Goal: Task Accomplishment & Management: Manage account settings

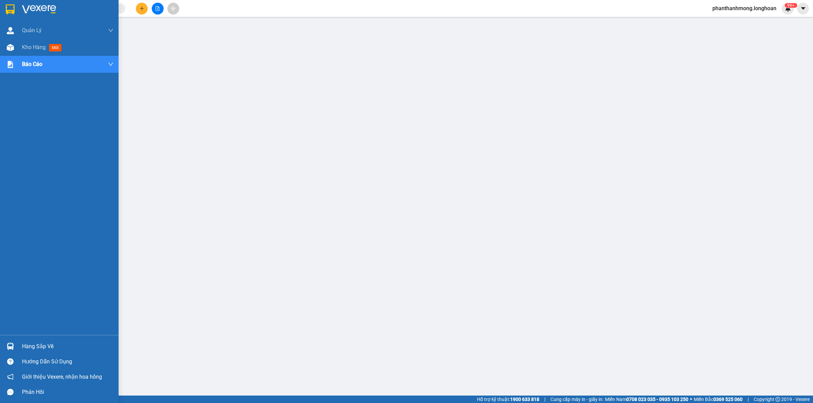
click at [10, 15] on div at bounding box center [10, 9] width 12 height 12
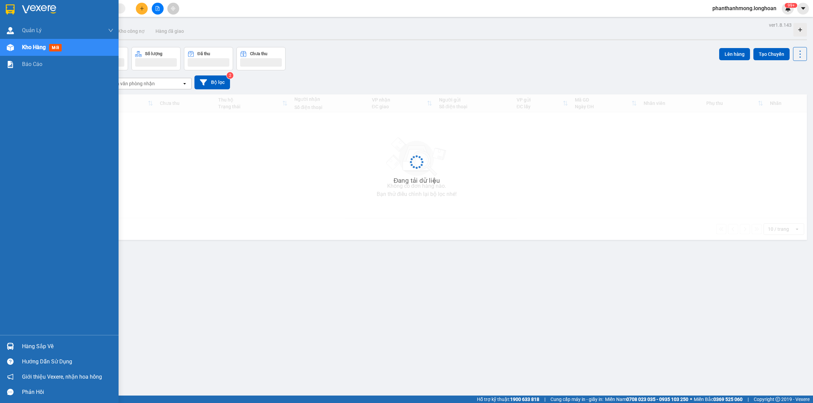
click at [9, 8] on img at bounding box center [10, 9] width 9 height 10
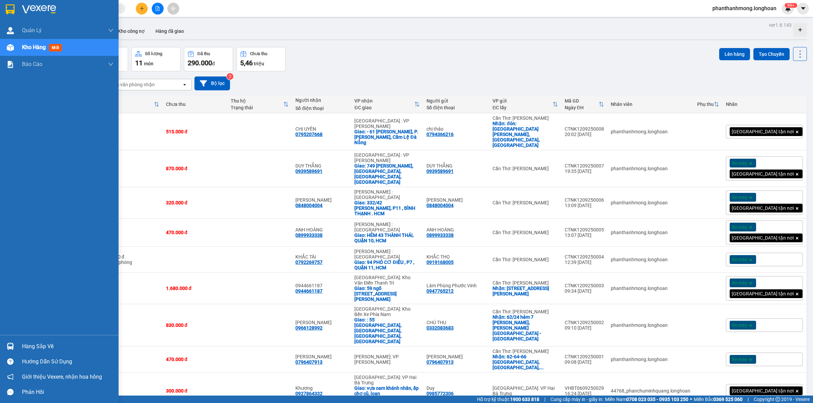
click at [8, 347] on img at bounding box center [10, 346] width 7 height 7
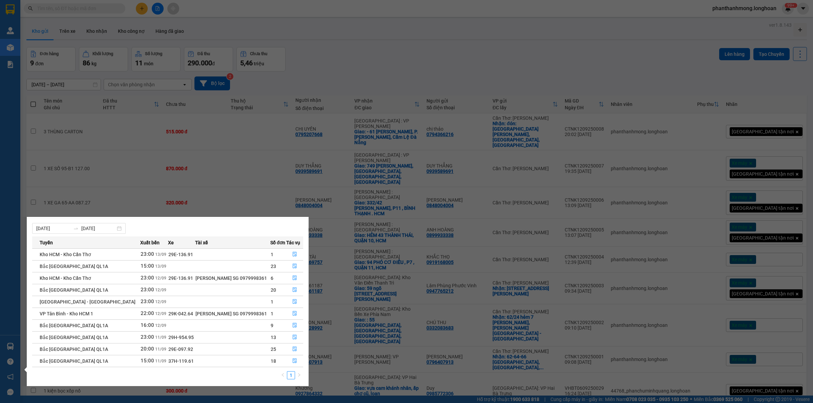
scroll to position [12, 0]
click at [293, 311] on icon "file-done" at bounding box center [295, 312] width 4 height 5
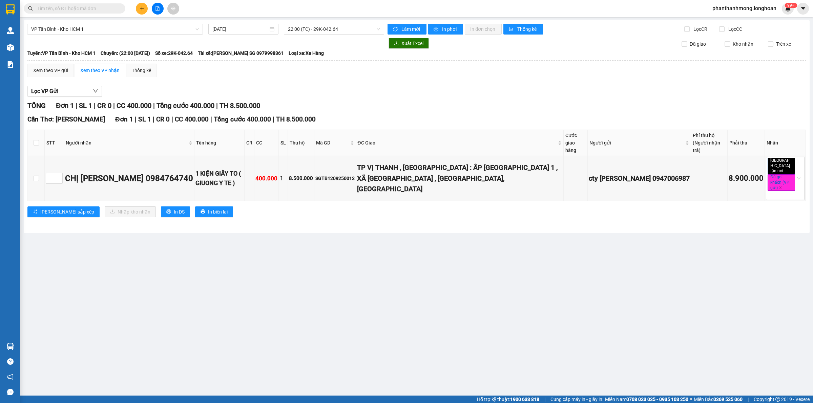
click at [41, 143] on th at bounding box center [36, 143] width 17 height 26
click at [40, 140] on th at bounding box center [36, 143] width 17 height 26
click at [39, 140] on th at bounding box center [36, 143] width 17 height 26
click at [36, 141] on input "checkbox" at bounding box center [36, 142] width 5 height 5
checkbox input "true"
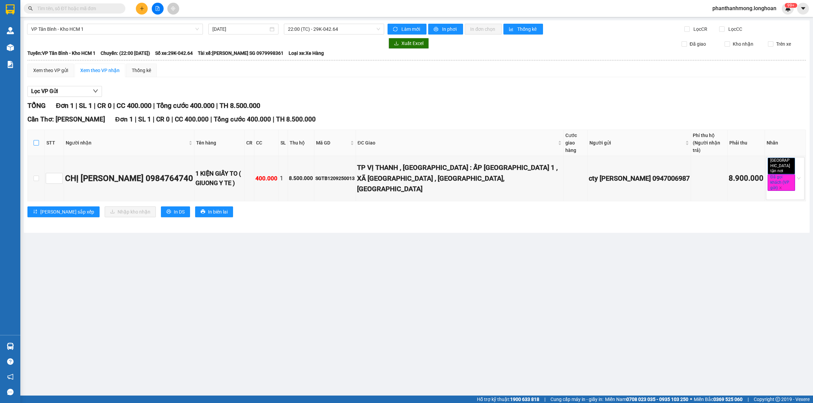
checkbox input "true"
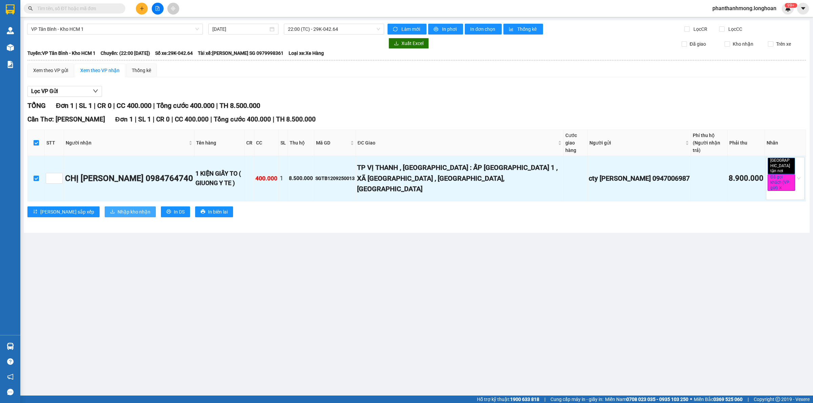
click at [117, 208] on span "Nhập kho nhận" at bounding box center [133, 211] width 33 height 7
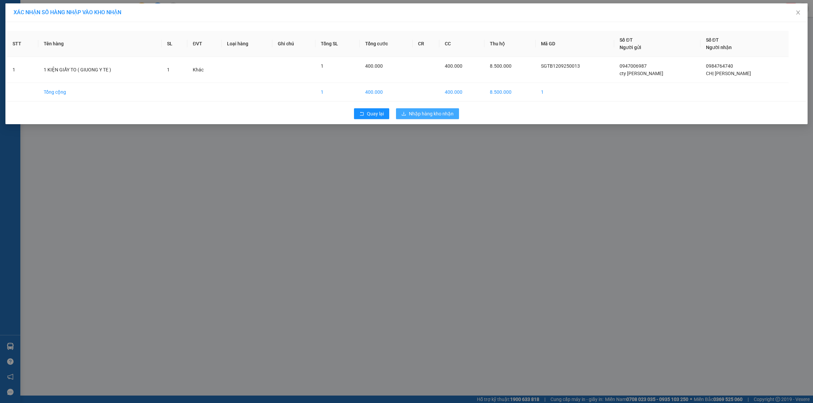
click at [441, 116] on span "Nhập hàng kho nhận" at bounding box center [431, 113] width 45 height 7
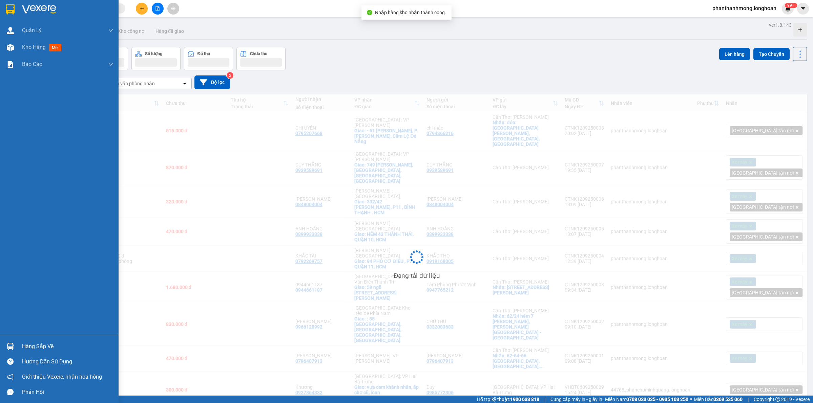
click at [8, 348] on img at bounding box center [10, 346] width 7 height 7
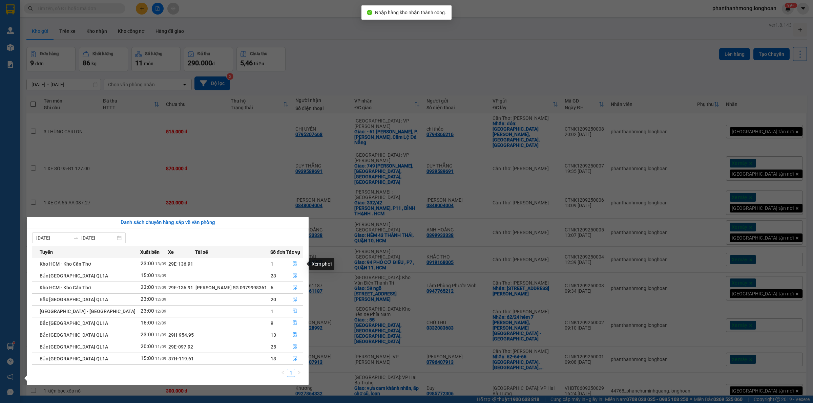
click at [292, 266] on icon "file-done" at bounding box center [294, 263] width 5 height 5
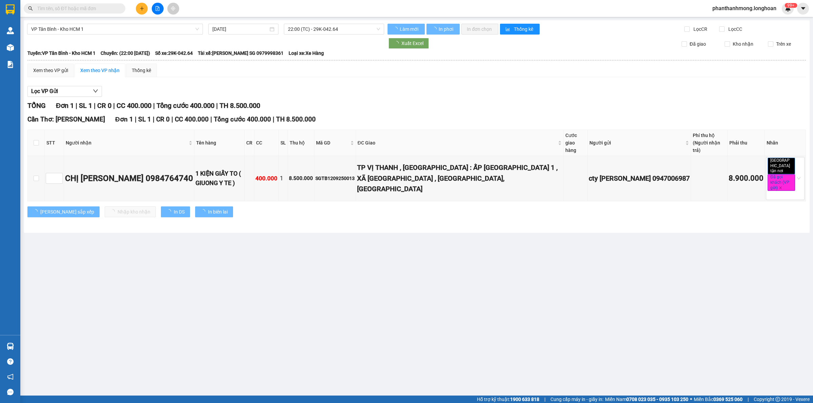
type input "[DATE]"
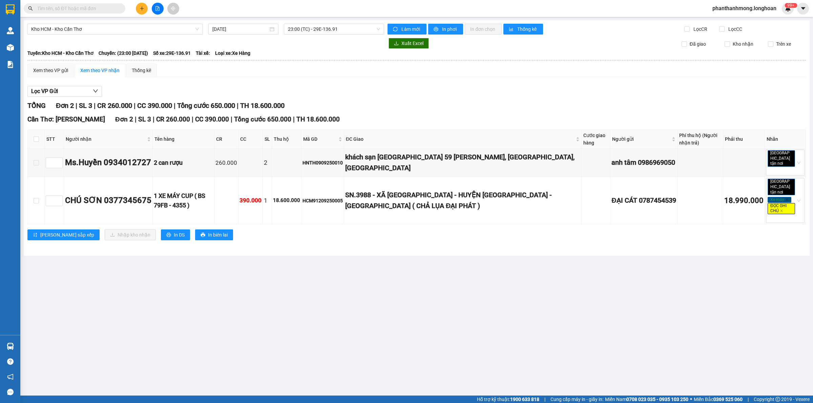
click at [40, 141] on th at bounding box center [36, 139] width 17 height 19
click at [38, 142] on input "checkbox" at bounding box center [36, 138] width 5 height 5
checkbox input "true"
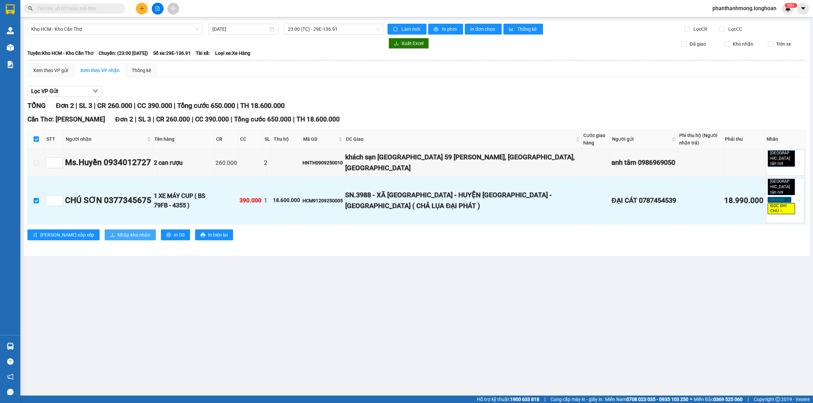
click at [117, 231] on span "Nhập kho nhận" at bounding box center [133, 234] width 33 height 7
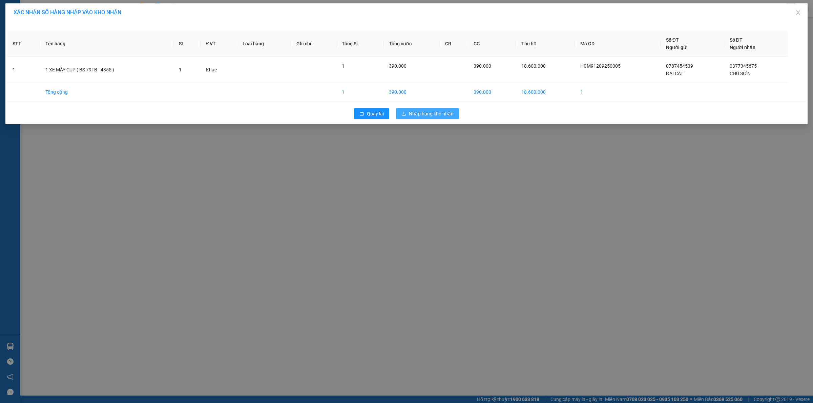
click at [407, 112] on button "Nhập hàng kho nhận" at bounding box center [427, 113] width 63 height 11
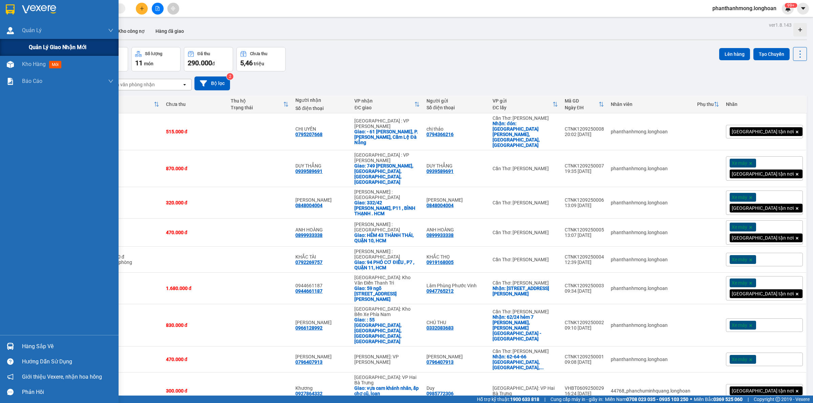
click at [25, 46] on div "Quản lý giao nhận mới" at bounding box center [59, 47] width 118 height 17
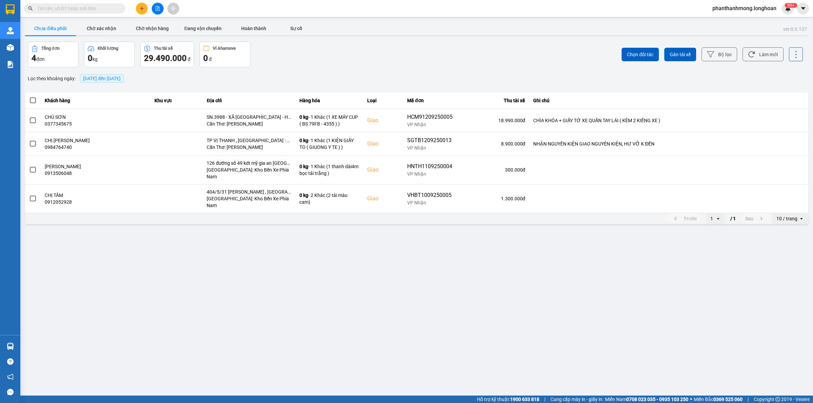
click at [787, 215] on div "10 / trang" at bounding box center [786, 218] width 21 height 7
click at [790, 277] on li "100 / trang" at bounding box center [790, 271] width 36 height 12
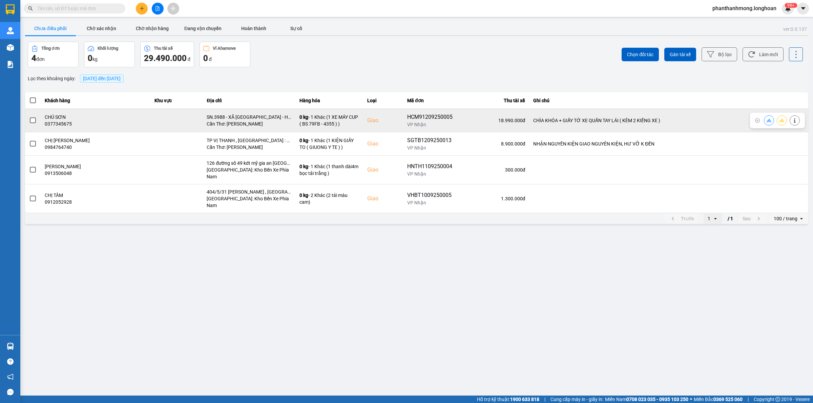
click at [31, 123] on span at bounding box center [33, 120] width 6 height 6
click at [29, 117] on input "checkbox" at bounding box center [29, 117] width 0 height 0
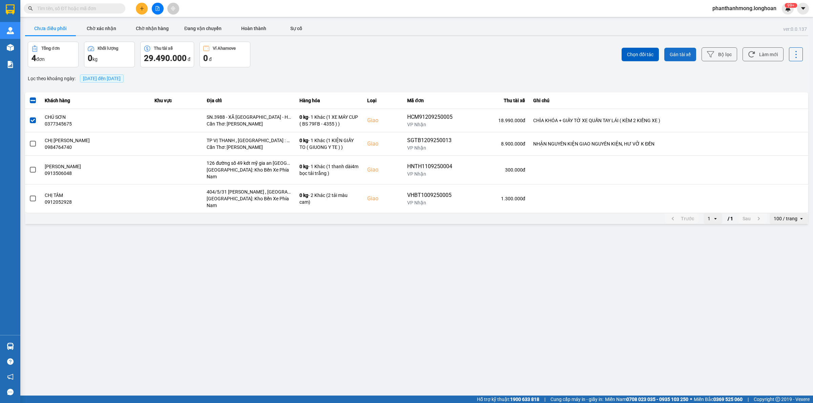
click at [681, 55] on span "Gán tài xế" at bounding box center [679, 54] width 21 height 7
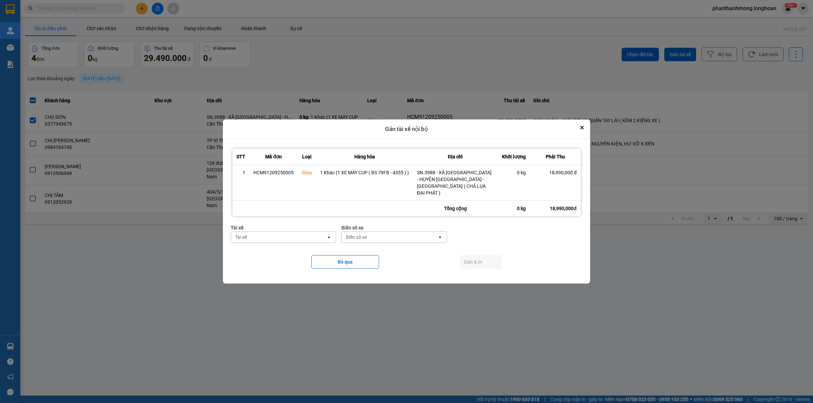
click at [315, 237] on div "Tài xế" at bounding box center [278, 237] width 95 height 11
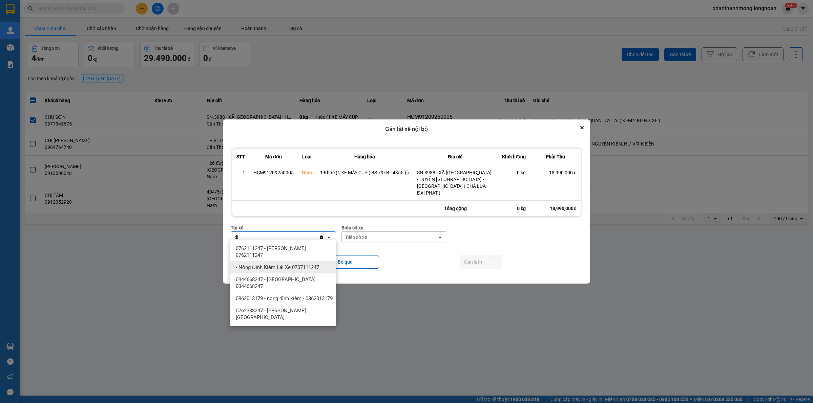
type input "d"
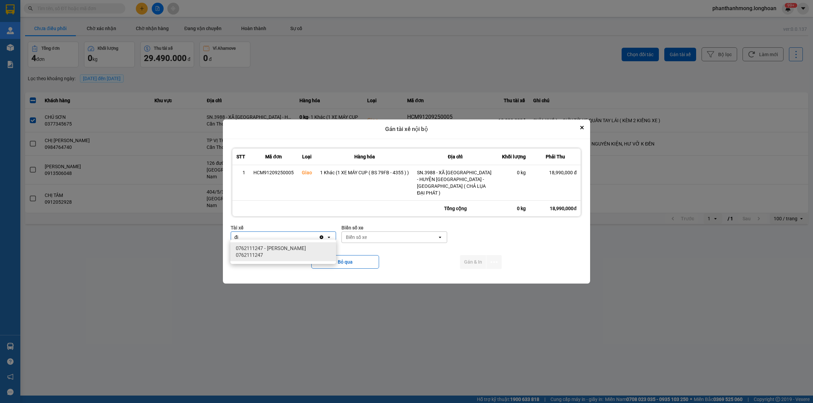
type input "đ"
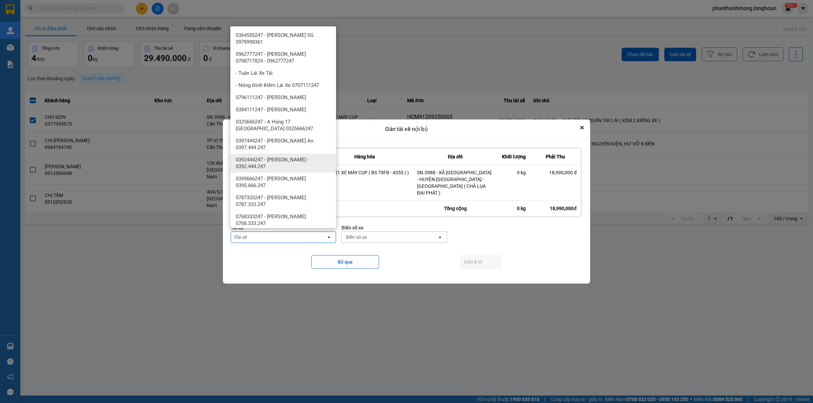
type input "D"
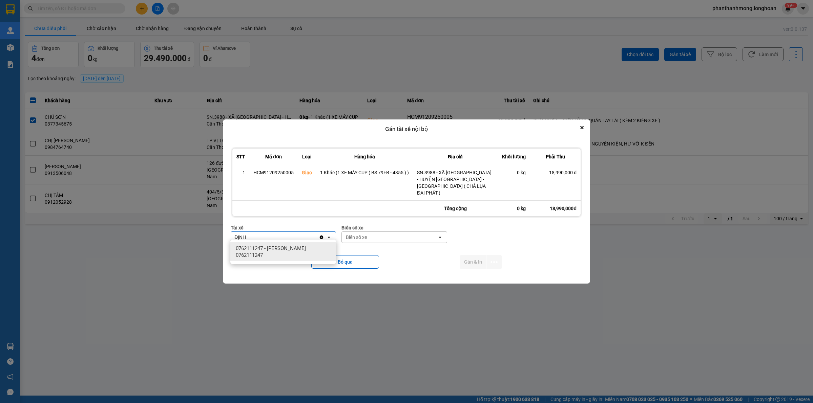
type input "ĐỊNH"
click at [258, 236] on div "ĐỊNH" at bounding box center [275, 237] width 88 height 11
click at [258, 236] on div "Tài xế" at bounding box center [278, 237] width 95 height 11
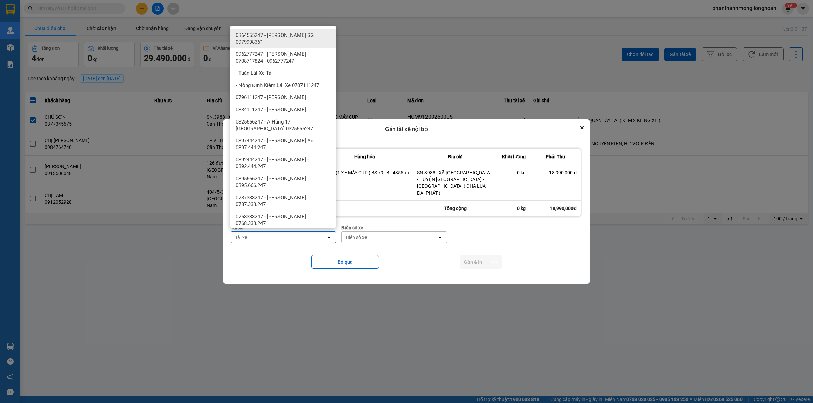
type input "G"
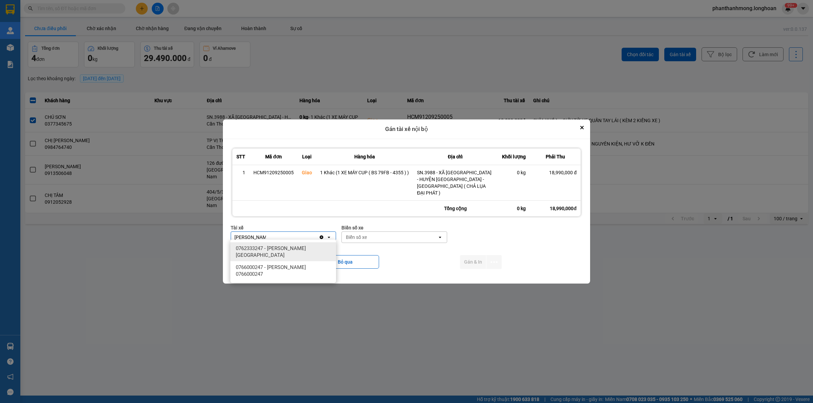
type input "[PERSON_NAME]"
drag, startPoint x: 262, startPoint y: 252, endPoint x: 265, endPoint y: 247, distance: 4.7
click at [264, 251] on span "0762333247 - [PERSON_NAME][GEOGRAPHIC_DATA]" at bounding box center [285, 252] width 98 height 14
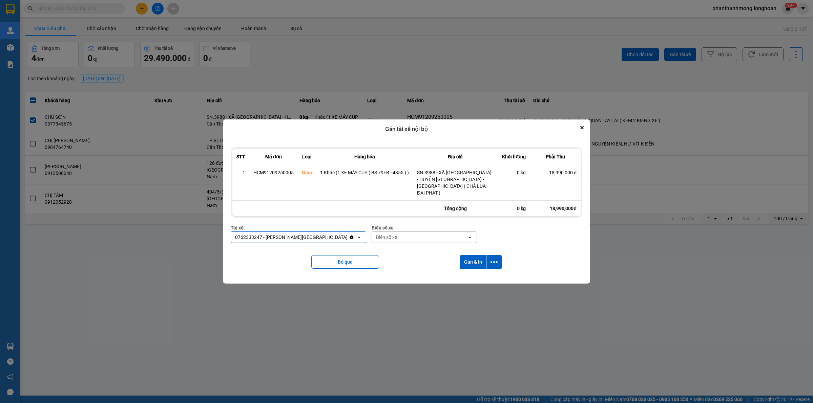
click at [378, 239] on div "Biển số xe open" at bounding box center [423, 238] width 105 height 12
type input "95"
click at [378, 267] on div "29E-080.95" at bounding box center [410, 273] width 106 height 12
click at [494, 259] on icon "dialog" at bounding box center [493, 262] width 7 height 7
click at [476, 278] on span "Chỉ gán tài" at bounding box center [467, 277] width 22 height 7
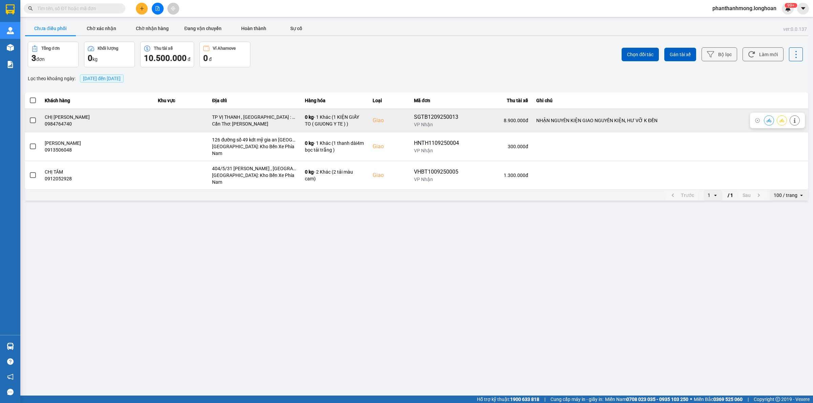
click at [29, 120] on label at bounding box center [32, 120] width 7 height 7
click at [29, 117] on input "checkbox" at bounding box center [29, 117] width 0 height 0
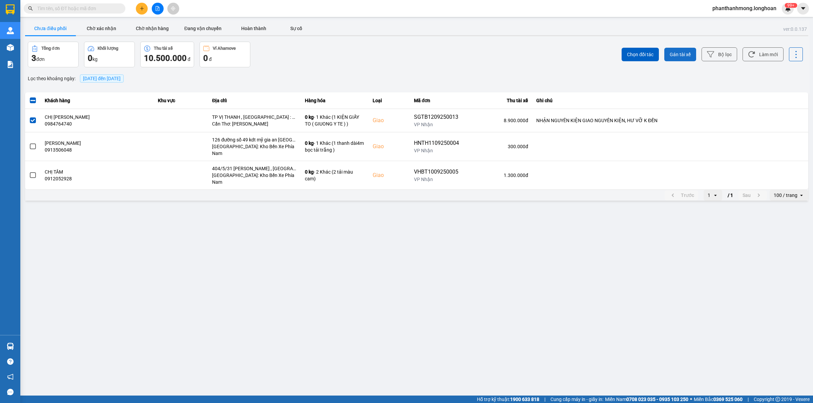
drag, startPoint x: 664, startPoint y: 64, endPoint x: 683, endPoint y: 51, distance: 22.6
click at [664, 64] on div "Chọn đối tác Gán tài xế Bộ lọc Làm mới" at bounding box center [608, 55] width 387 height 26
click at [683, 51] on span "Gán tài xế" at bounding box center [679, 54] width 21 height 7
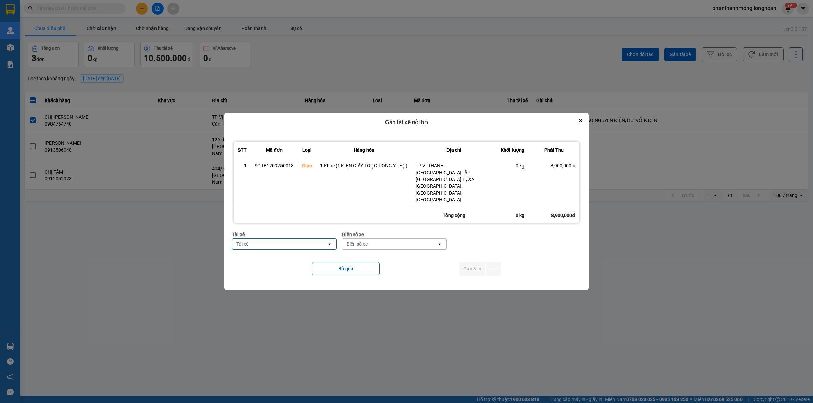
click at [314, 239] on div "Tài xế" at bounding box center [279, 244] width 94 height 11
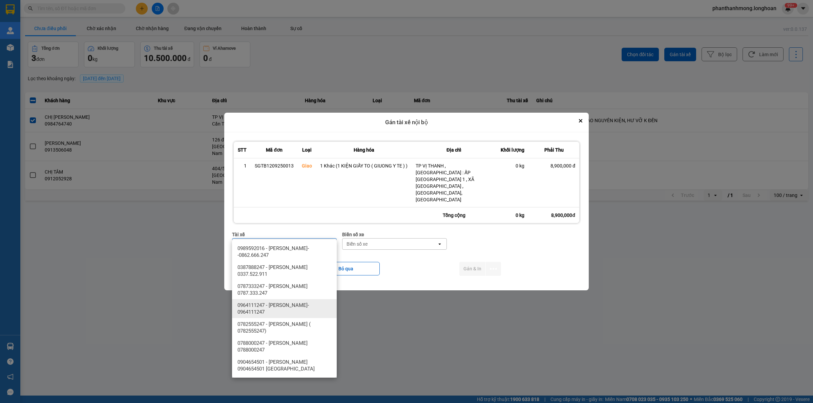
type input "THANH"
drag, startPoint x: 310, startPoint y: 322, endPoint x: 350, endPoint y: 285, distance: 54.7
click at [310, 322] on span "0782555247 - [PERSON_NAME] ( 0782555247)" at bounding box center [285, 328] width 96 height 14
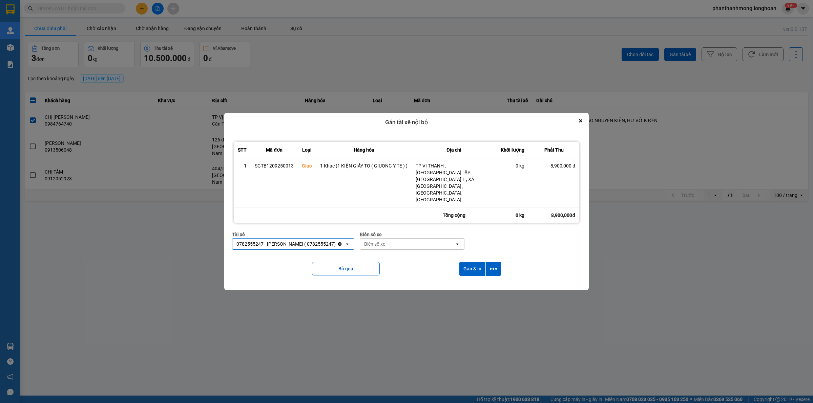
click at [400, 239] on div "Biển số xe" at bounding box center [407, 244] width 94 height 11
type input "2030"
click at [401, 246] on div "29E-120.30" at bounding box center [422, 248] width 105 height 12
click at [493, 265] on icon "dialog" at bounding box center [493, 268] width 7 height 7
click at [467, 274] on span "Chỉ gán tài" at bounding box center [466, 277] width 22 height 7
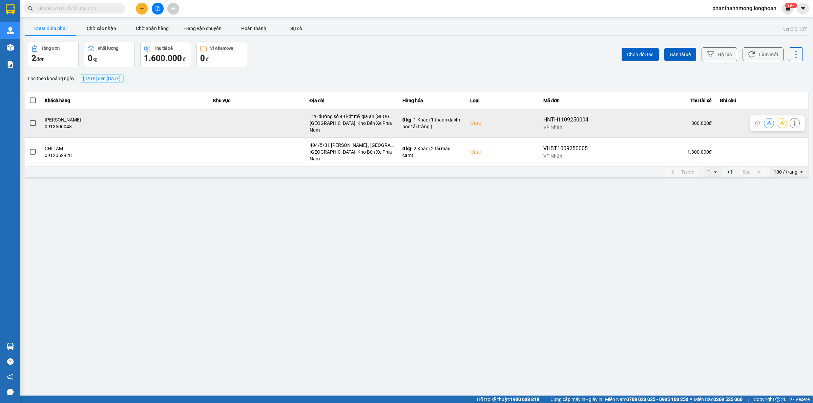
click at [565, 118] on div "HNTH1109250004" at bounding box center [565, 120] width 45 height 8
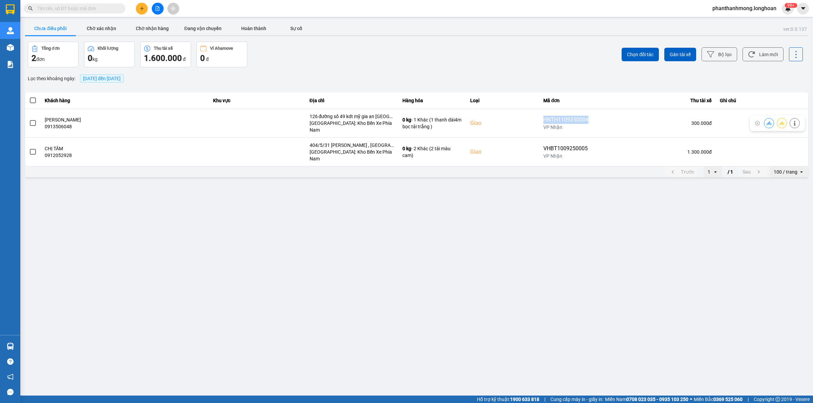
copy div "HNTH1109250004"
click at [82, 6] on input "text" at bounding box center [77, 8] width 80 height 7
paste input "HNTH1109250004"
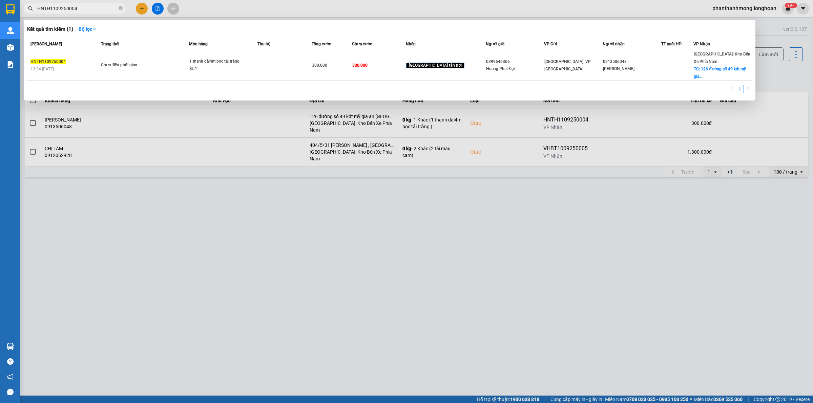
type input "HNTH1109250004"
click at [171, 234] on div at bounding box center [406, 201] width 813 height 403
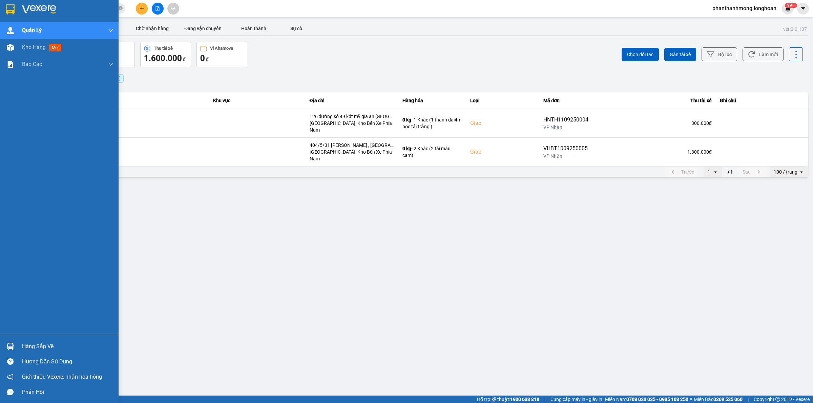
click at [8, 4] on img at bounding box center [10, 9] width 9 height 10
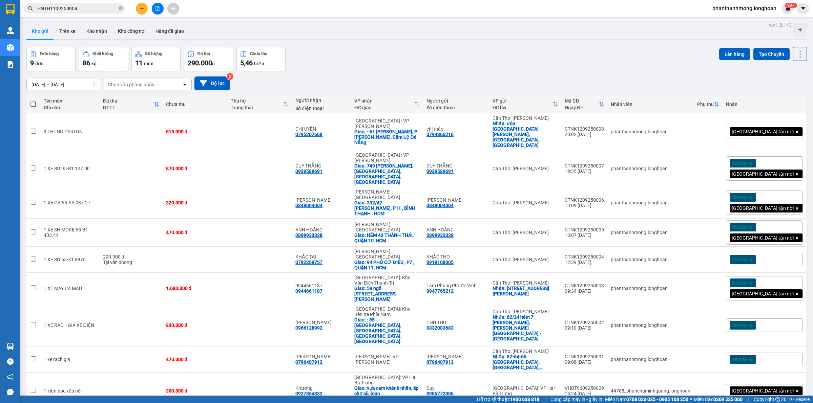
click at [762, 332] on span "100 / trang" at bounding box center [774, 332] width 24 height 7
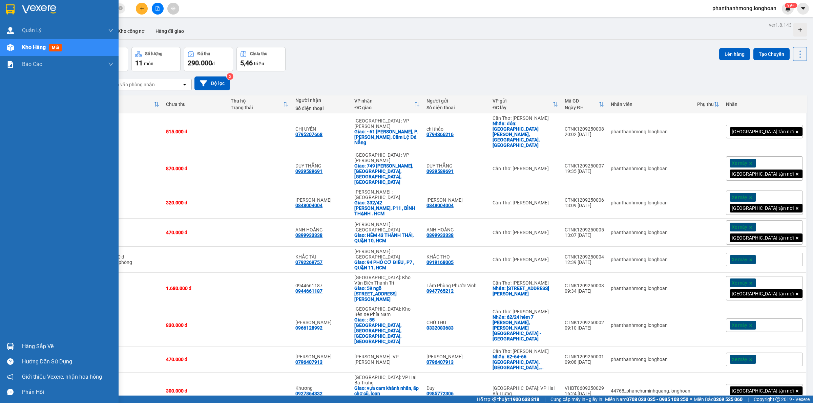
click at [10, 7] on img at bounding box center [10, 9] width 9 height 10
click at [9, 9] on img at bounding box center [10, 9] width 9 height 10
click at [45, 46] on span "Kho hàng" at bounding box center [34, 47] width 24 height 6
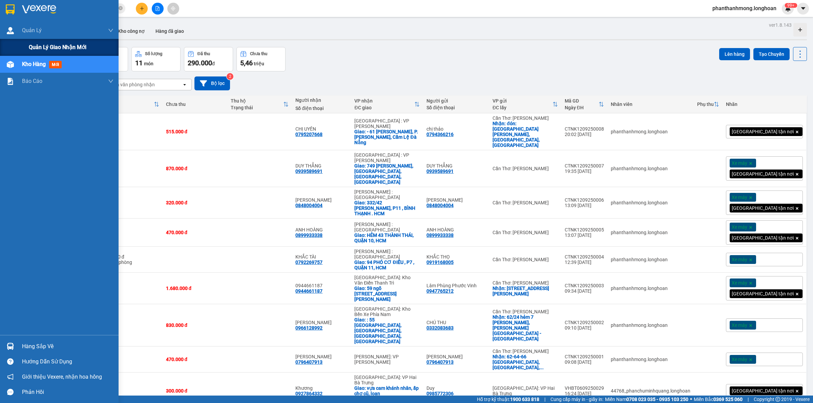
click at [56, 45] on span "Quản lý giao nhận mới" at bounding box center [58, 47] width 58 height 8
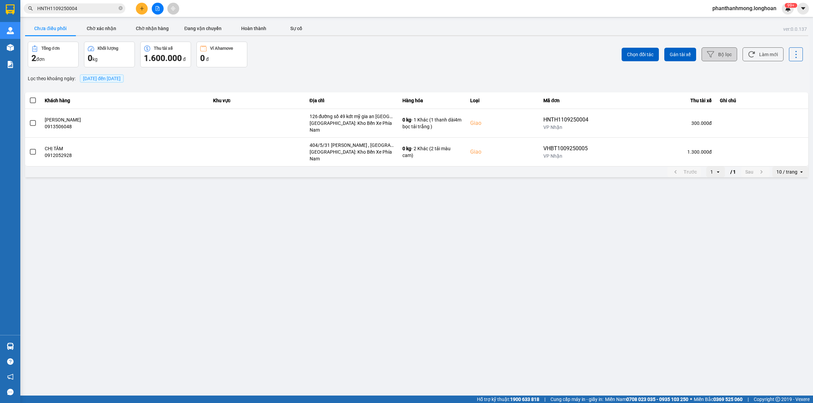
click at [715, 60] on button "Bộ lọc" at bounding box center [719, 54] width 36 height 14
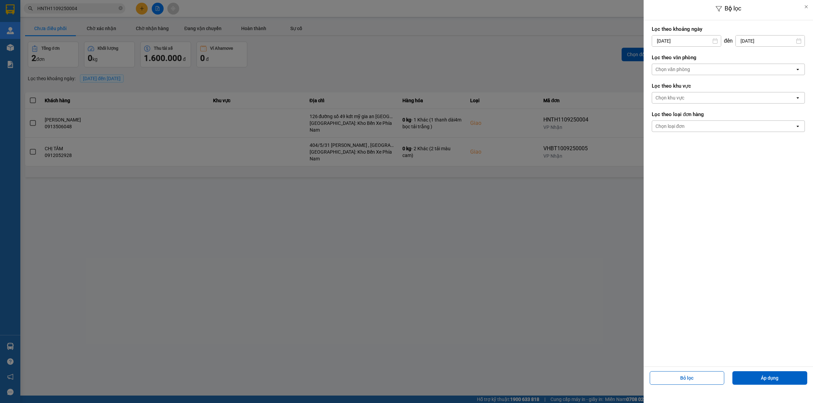
click at [698, 70] on div "Chọn văn phòng" at bounding box center [723, 69] width 143 height 11
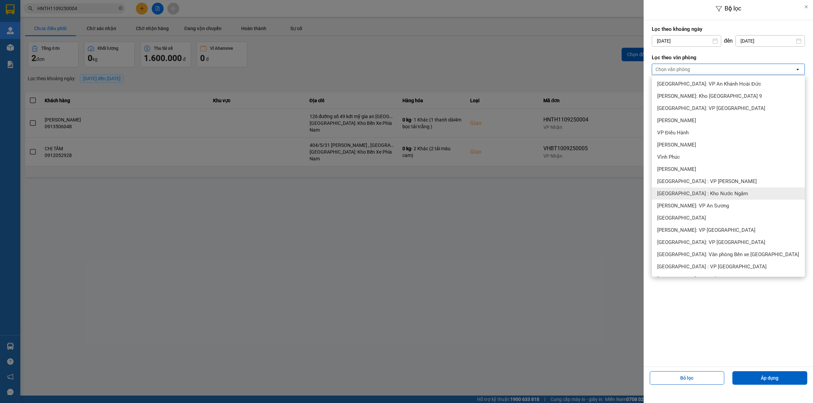
scroll to position [169, 0]
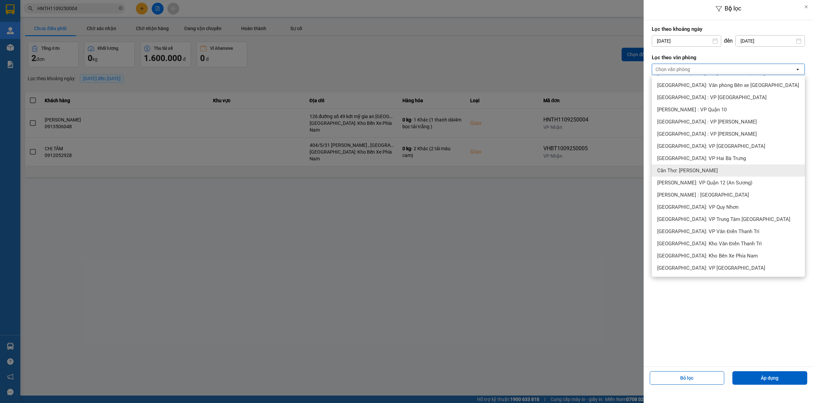
click at [708, 172] on span "Cần Thơ: [PERSON_NAME]" at bounding box center [687, 170] width 61 height 7
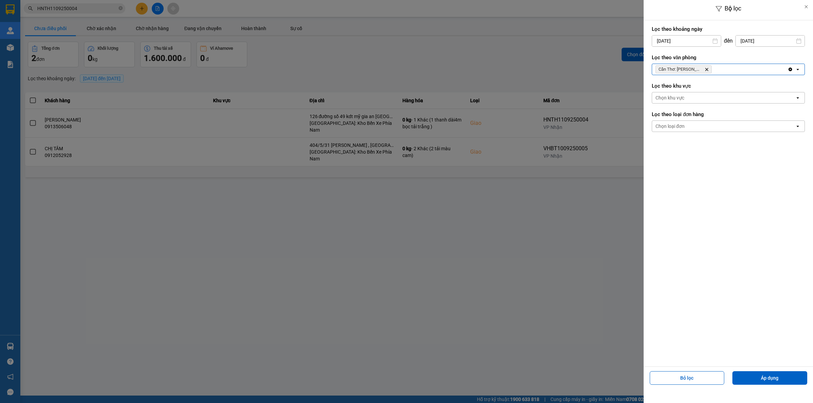
drag, startPoint x: 789, startPoint y: 402, endPoint x: 802, endPoint y: 371, distance: 33.6
click at [802, 371] on div "Bỏ lọc Áp dụng" at bounding box center [728, 381] width 166 height 24
click at [781, 381] on button "Áp dụng" at bounding box center [769, 378] width 75 height 14
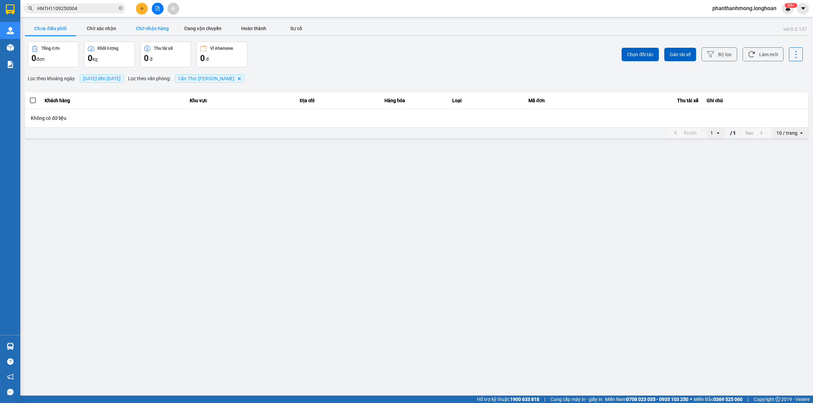
click at [165, 33] on button "Chờ nhận hàng" at bounding box center [152, 29] width 51 height 14
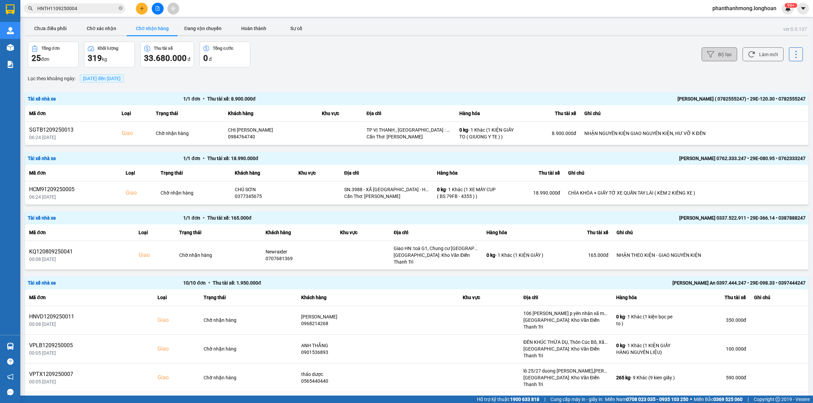
click at [724, 53] on button "Bộ lọc" at bounding box center [719, 54] width 36 height 14
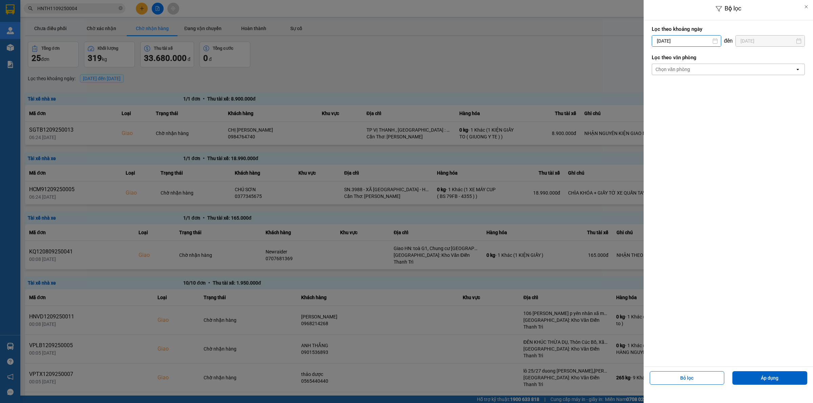
click at [696, 38] on input "[DATE]" at bounding box center [686, 41] width 69 height 11
click at [695, 102] on div "11" at bounding box center [695, 105] width 9 height 8
type input "[DATE]"
click at [695, 65] on div "Chọn văn phòng" at bounding box center [723, 69] width 143 height 11
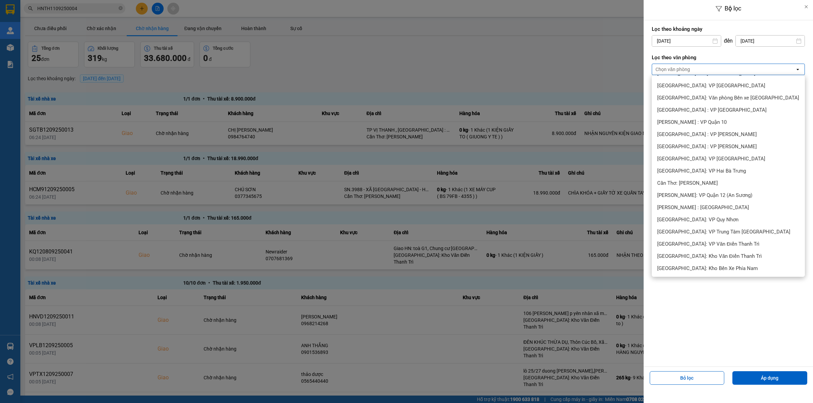
scroll to position [212, 0]
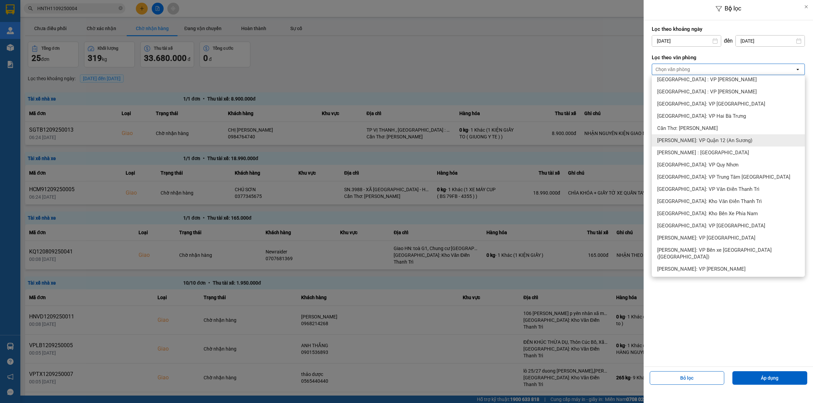
click at [703, 130] on span "Cần Thơ: [PERSON_NAME]" at bounding box center [687, 128] width 61 height 7
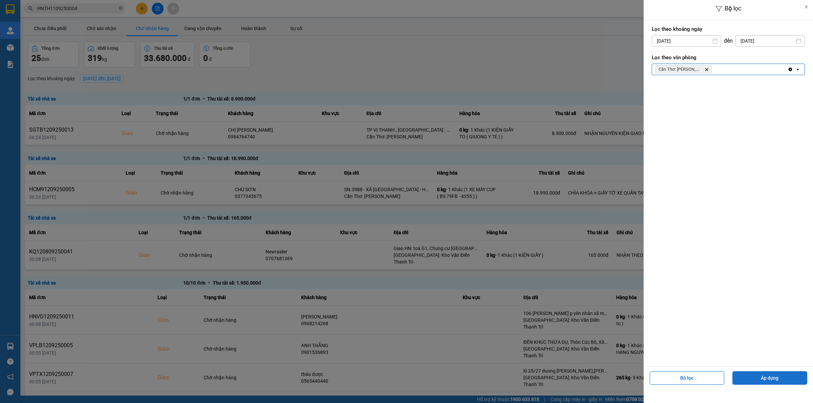
click at [753, 380] on button "Áp dụng" at bounding box center [769, 378] width 75 height 14
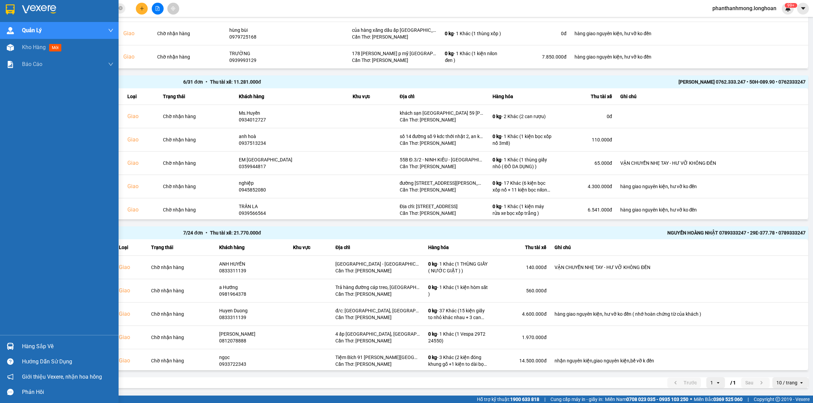
click at [11, 14] on img at bounding box center [10, 9] width 9 height 10
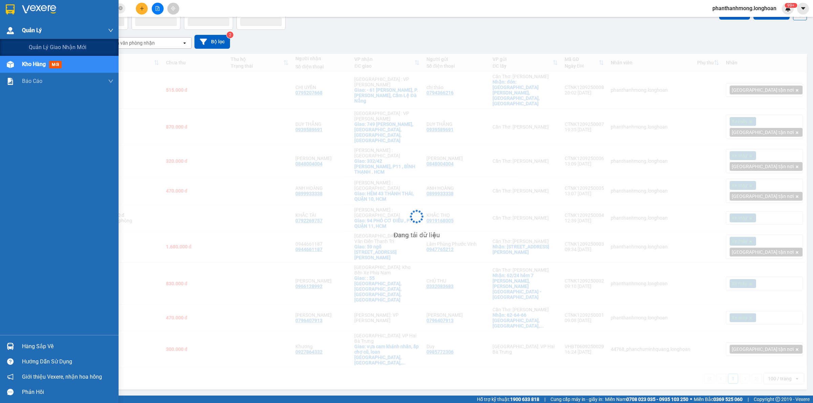
scroll to position [31, 0]
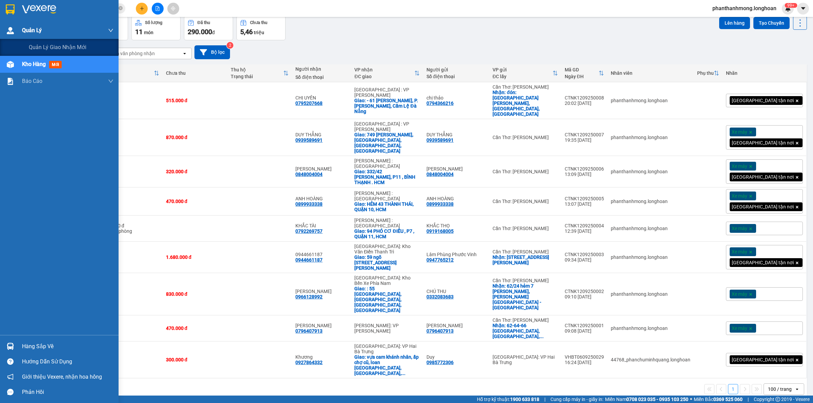
click at [50, 37] on div "Quản Lý" at bounding box center [67, 30] width 91 height 17
click at [62, 46] on span "Quản lý giao nhận mới" at bounding box center [58, 47] width 58 height 8
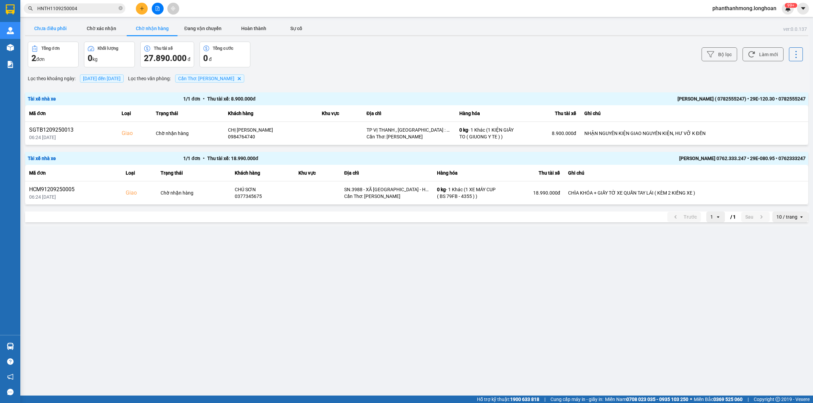
click at [58, 29] on button "Chưa điều phối" at bounding box center [50, 29] width 51 height 14
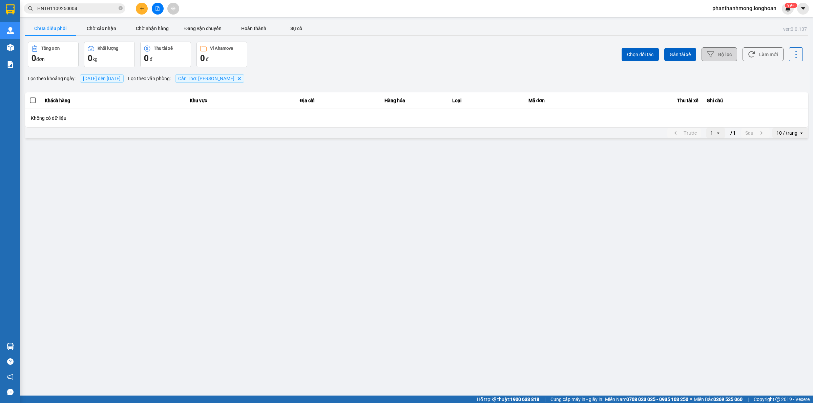
click at [713, 56] on icon at bounding box center [710, 54] width 7 height 7
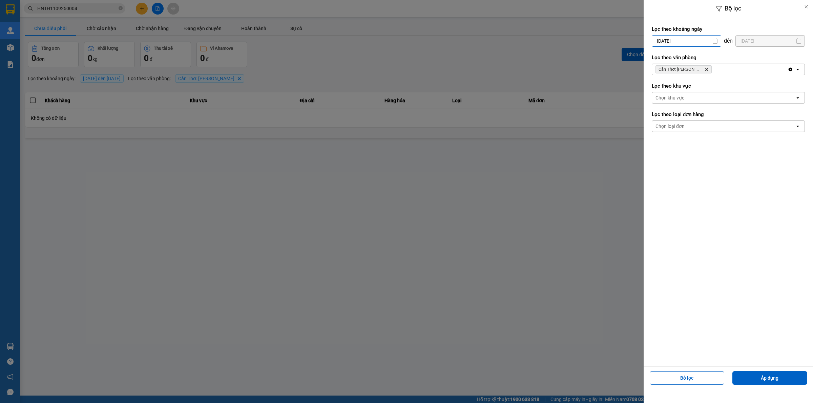
click at [686, 41] on input "[DATE]" at bounding box center [686, 41] width 69 height 11
click at [654, 87] on div "1" at bounding box center [655, 90] width 9 height 8
type input "[DATE]"
click at [742, 377] on button "Áp dụng" at bounding box center [769, 378] width 75 height 14
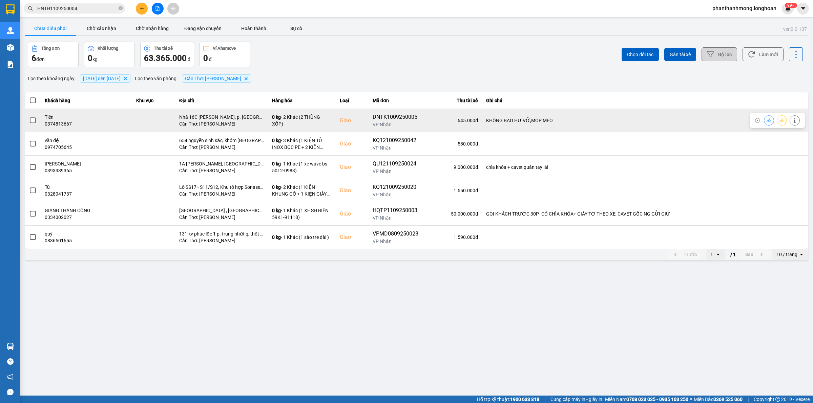
click at [31, 120] on span at bounding box center [33, 120] width 6 height 6
click at [29, 117] on input "checkbox" at bounding box center [29, 117] width 0 height 0
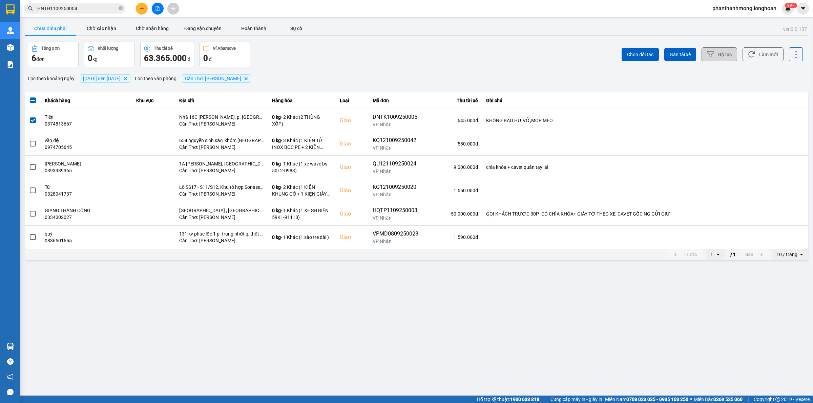
click at [792, 257] on div "10 / trang" at bounding box center [786, 254] width 21 height 7
click at [790, 321] on div "100 / trang" at bounding box center [790, 318] width 25 height 7
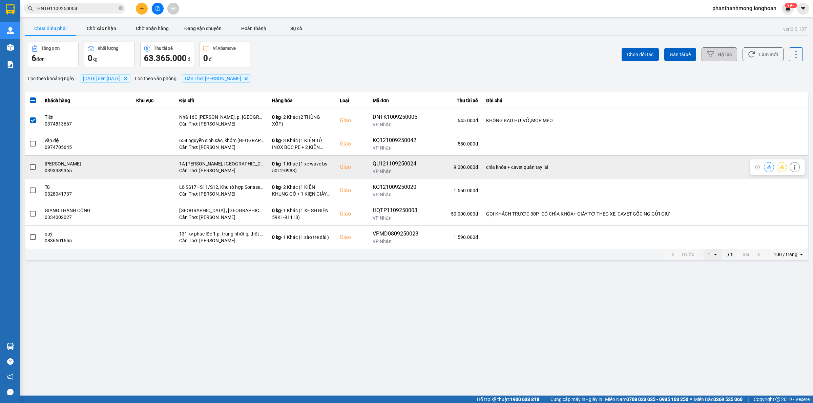
click at [28, 168] on td at bounding box center [33, 166] width 16 height 23
click at [32, 166] on span at bounding box center [33, 167] width 6 height 6
click at [29, 164] on input "checkbox" at bounding box center [29, 164] width 0 height 0
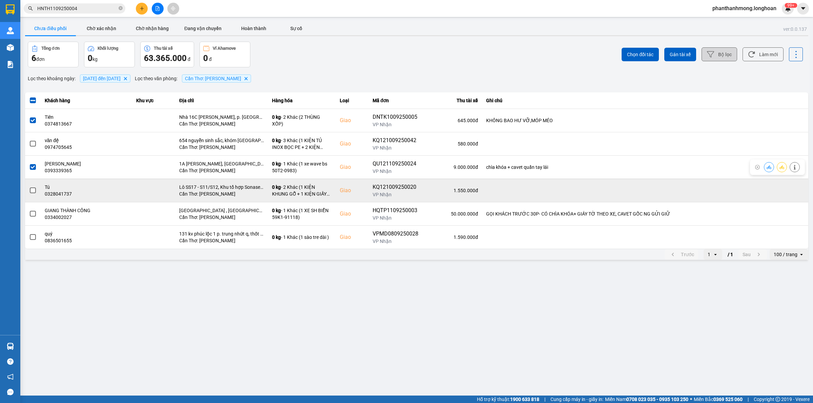
click at [33, 190] on span at bounding box center [33, 191] width 6 height 6
click at [29, 187] on input "checkbox" at bounding box center [29, 187] width 0 height 0
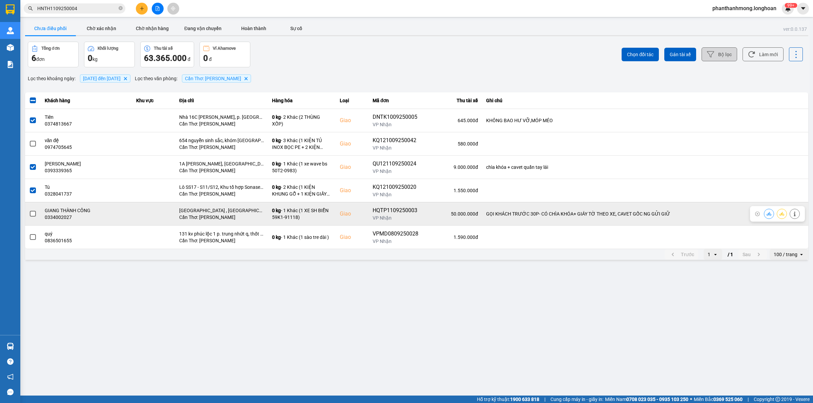
click at [33, 215] on span at bounding box center [33, 214] width 6 height 6
click at [29, 210] on input "checkbox" at bounding box center [29, 210] width 0 height 0
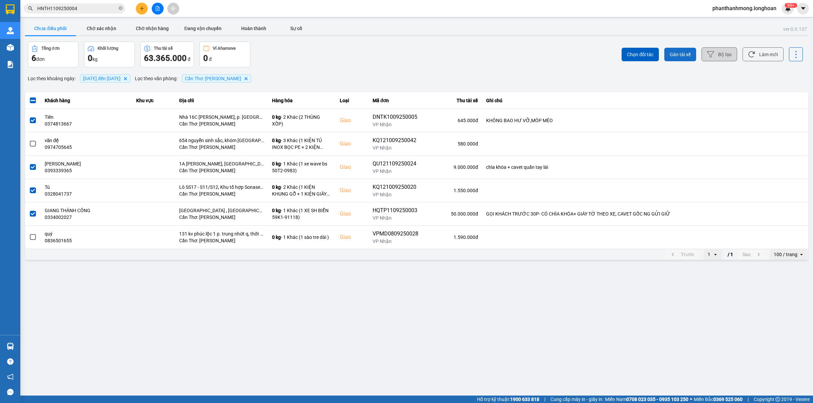
click at [684, 50] on button "Gán tài xế" at bounding box center [680, 55] width 32 height 14
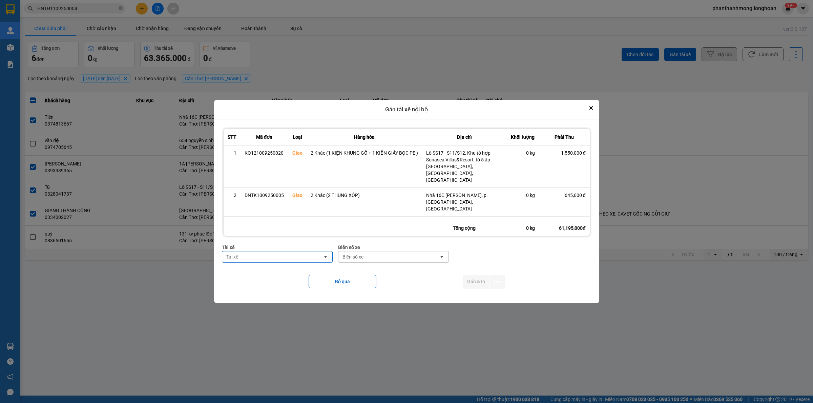
click at [261, 253] on div "Tài xế" at bounding box center [272, 257] width 101 height 11
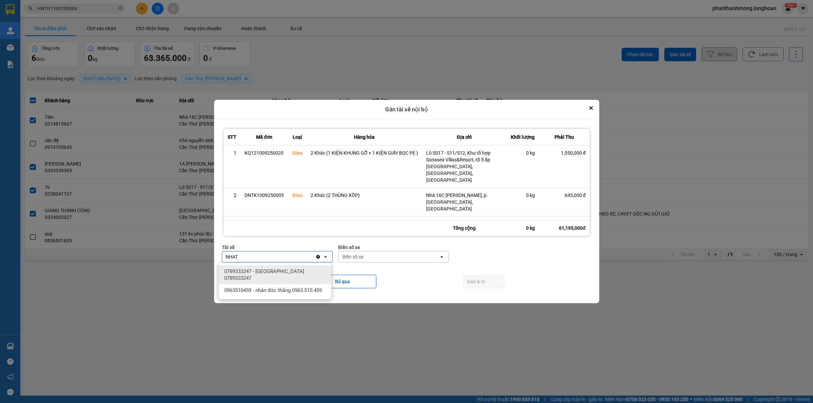
type input "NHAT"
click at [286, 273] on span "0789333247 - [GEOGRAPHIC_DATA] 0789333247" at bounding box center [276, 275] width 104 height 14
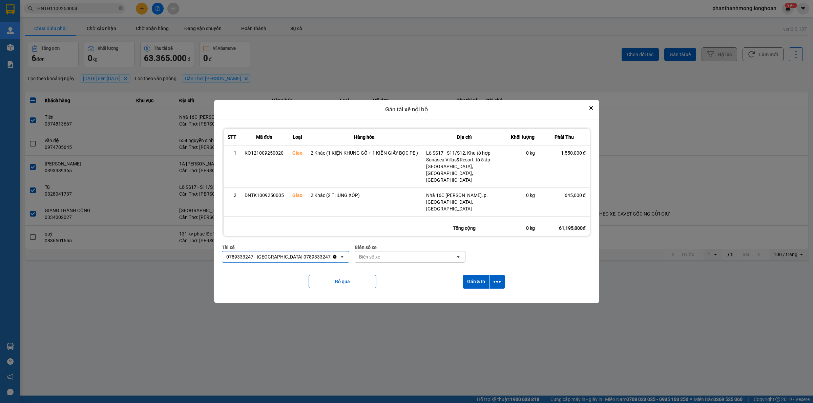
click at [374, 252] on div "Biển số xe" at bounding box center [405, 257] width 101 height 11
type input "778"
click at [393, 296] on div "29E-377.78" at bounding box center [411, 296] width 112 height 12
click at [496, 282] on icon "dialog" at bounding box center [496, 281] width 7 height 7
click at [470, 300] on span "Chỉ gán tài" at bounding box center [470, 300] width 22 height 7
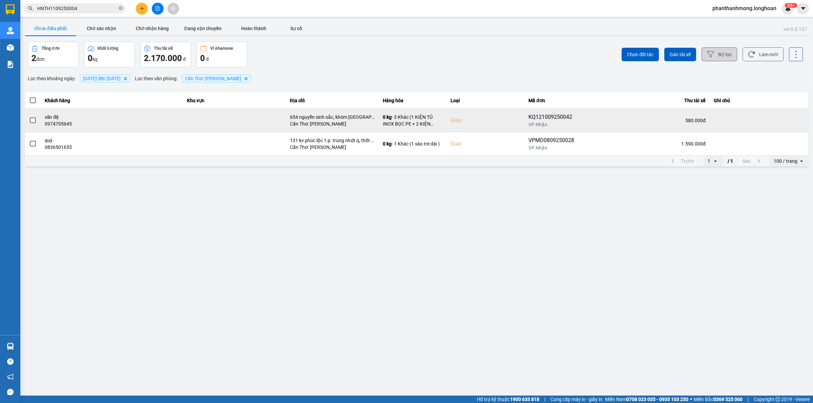
click at [30, 121] on span at bounding box center [33, 120] width 6 height 6
click at [29, 117] on input "checkbox" at bounding box center [29, 117] width 0 height 0
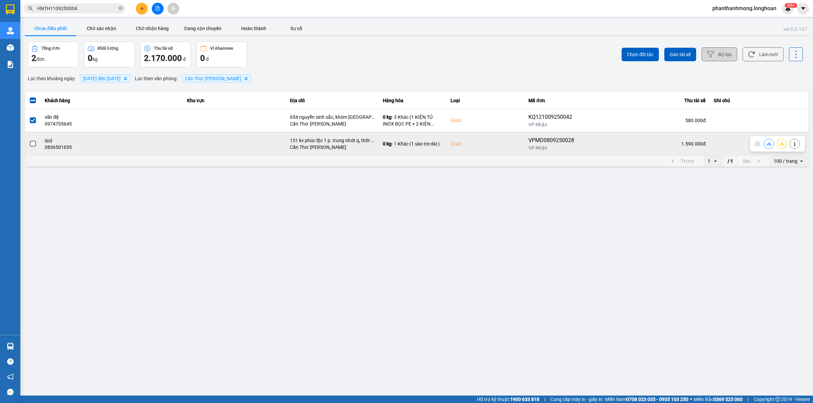
click at [32, 146] on span at bounding box center [33, 144] width 6 height 6
click at [29, 140] on input "checkbox" at bounding box center [29, 140] width 0 height 0
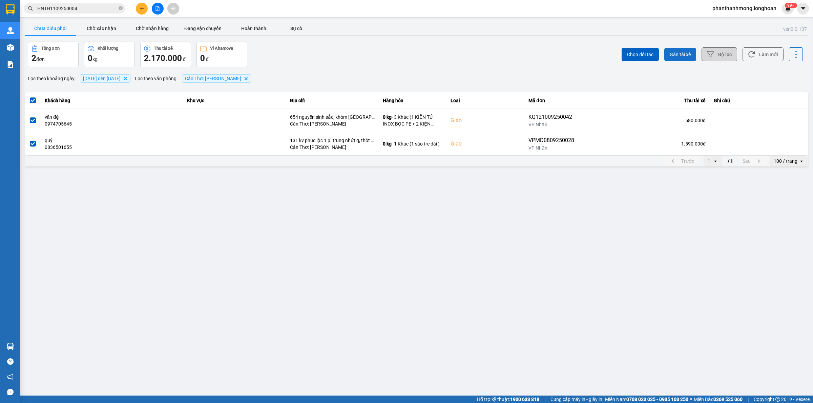
click at [675, 57] on span "Gán tài xế" at bounding box center [679, 54] width 21 height 7
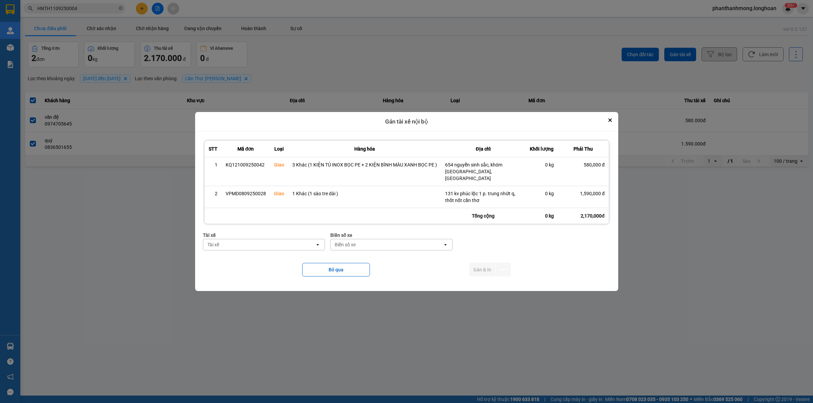
click at [298, 241] on div "Tài xế" at bounding box center [259, 244] width 112 height 11
type input "D"
type input "ĐỊN"
click at [298, 241] on div "Tài xế" at bounding box center [259, 244] width 112 height 11
type input "D"
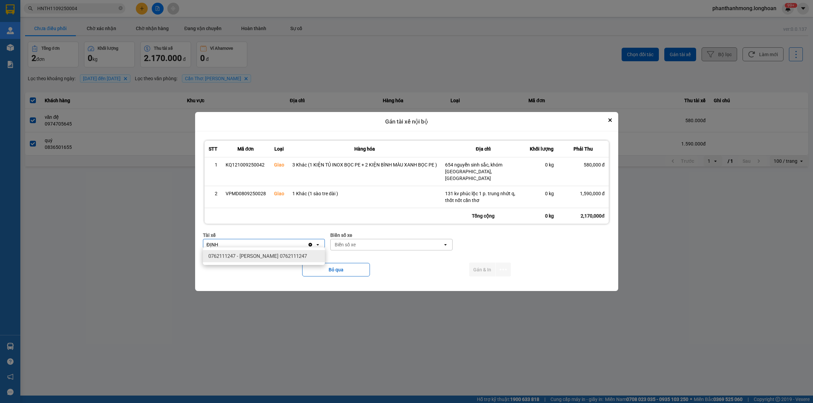
type input "ĐỊNH"
click at [298, 241] on div "Tài xế" at bounding box center [259, 244] width 112 height 11
type input "BÌNH"
click at [276, 253] on span "0762333247 - [PERSON_NAME][GEOGRAPHIC_DATA]" at bounding box center [265, 260] width 114 height 14
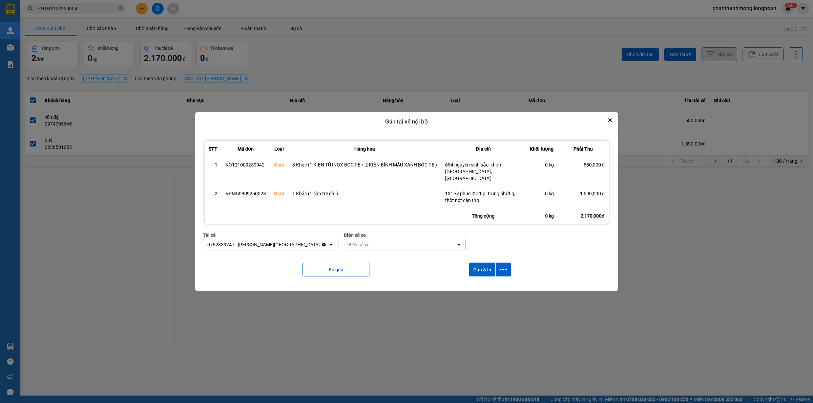
click at [358, 239] on div "Biển số xe" at bounding box center [400, 244] width 112 height 11
type input "95"
click at [368, 280] on div "29E-080.95" at bounding box center [391, 281] width 122 height 12
click at [510, 263] on button "dialog" at bounding box center [502, 270] width 15 height 14
click at [480, 280] on li "Chỉ gán tài" at bounding box center [484, 285] width 51 height 12
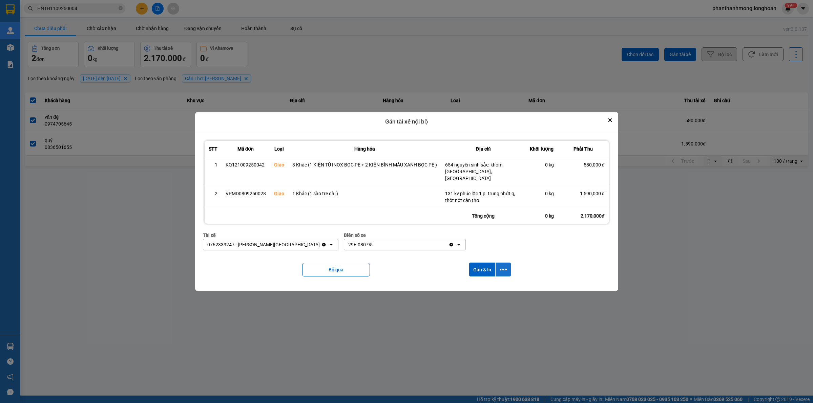
click at [500, 269] on icon "dialog" at bounding box center [502, 269] width 7 height 7
click at [486, 286] on span "Chỉ gán tài" at bounding box center [476, 285] width 22 height 7
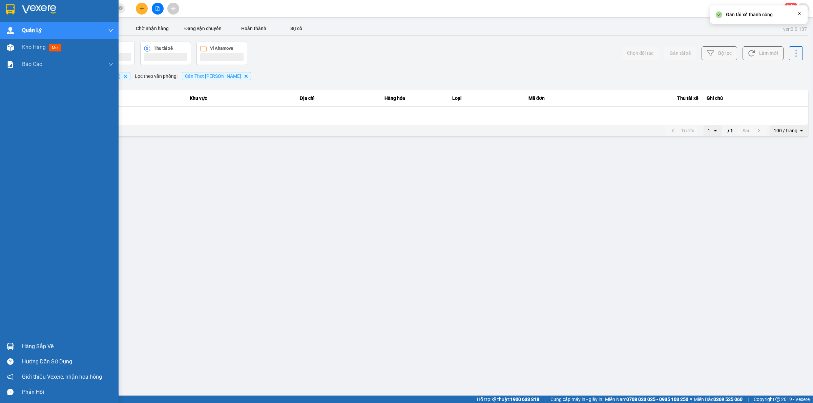
click at [14, 7] on img at bounding box center [10, 9] width 9 height 10
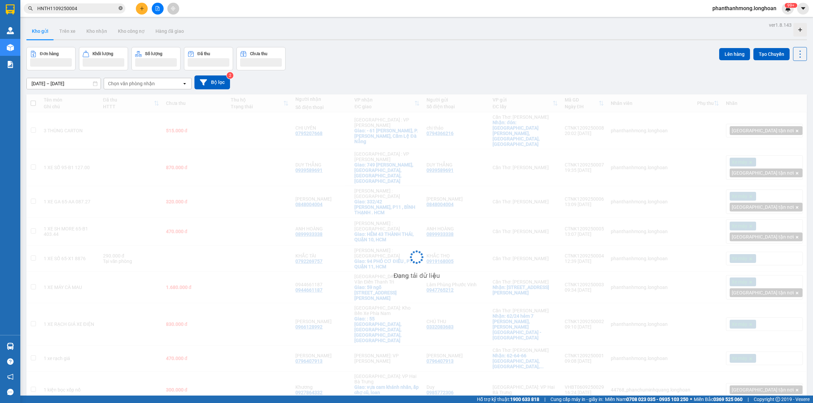
click at [122, 7] on icon "close-circle" at bounding box center [120, 8] width 4 height 4
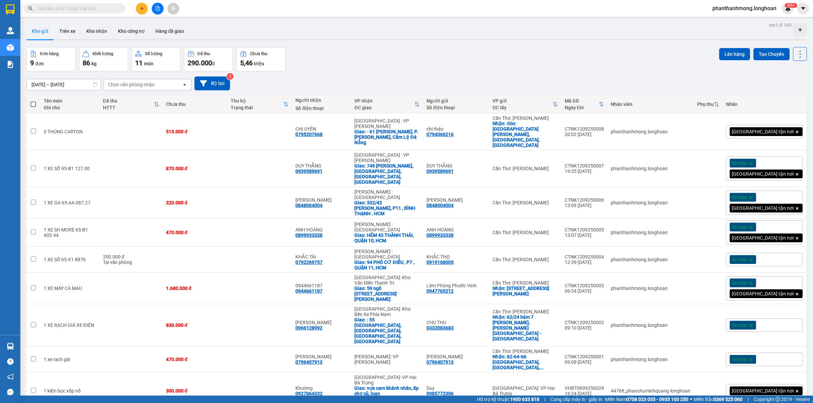
click at [6, 11] on img at bounding box center [10, 9] width 9 height 10
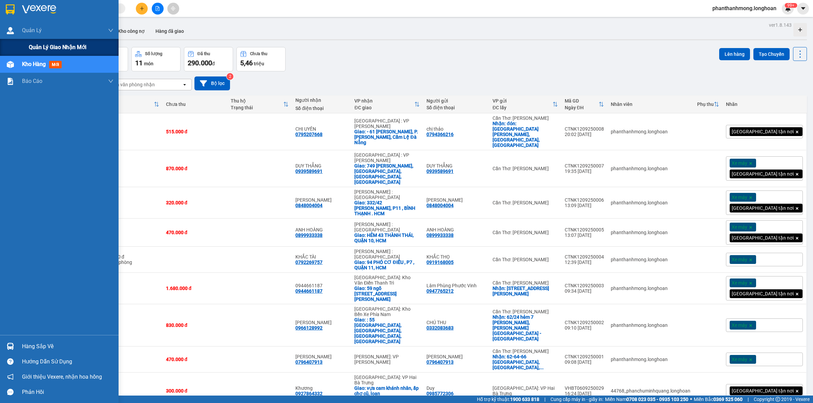
click at [61, 41] on div "Quản lý giao nhận mới" at bounding box center [71, 47] width 85 height 17
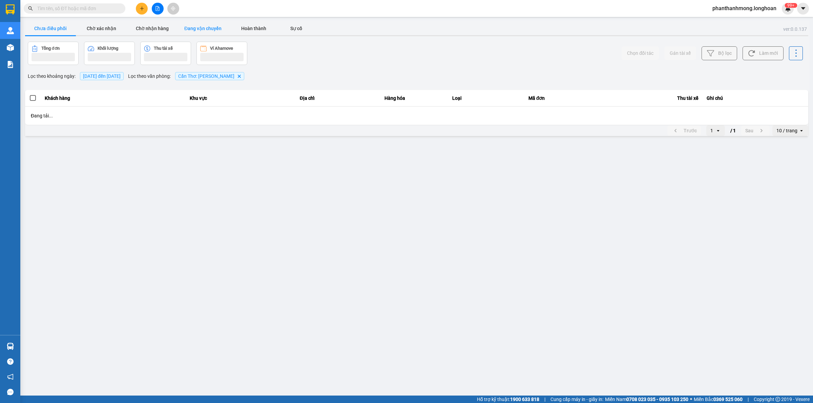
click at [187, 24] on button "Đang vận chuyển" at bounding box center [202, 29] width 51 height 14
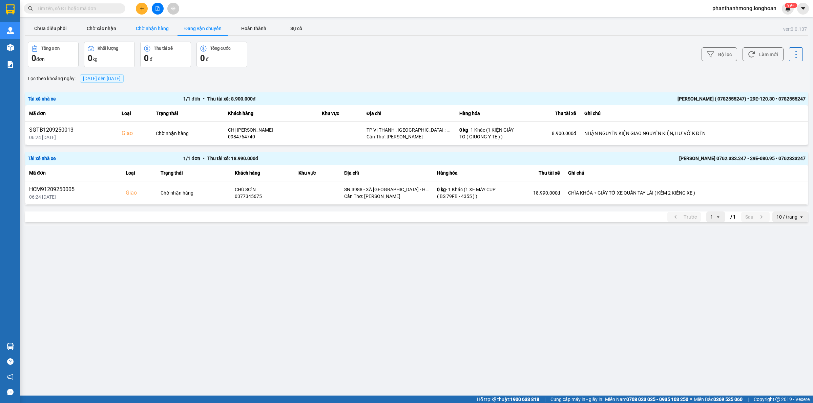
click at [158, 27] on button "Chờ nhận hàng" at bounding box center [152, 29] width 51 height 14
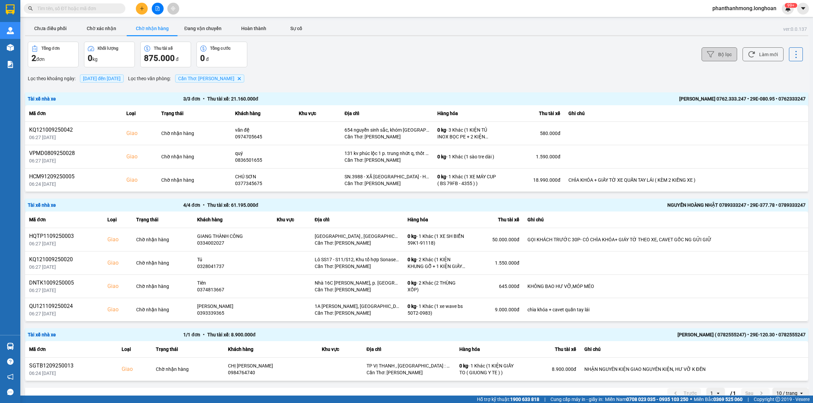
click at [708, 52] on button "Bộ lọc" at bounding box center [719, 54] width 36 height 14
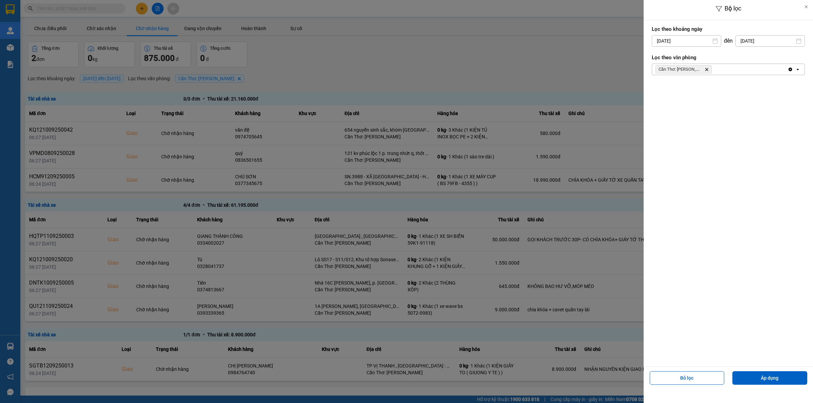
click at [682, 42] on input "[DATE]" at bounding box center [686, 41] width 69 height 11
click at [654, 85] on div "1" at bounding box center [656, 91] width 14 height 14
type input "[DATE]"
click at [714, 63] on div "Lọc theo văn phòng Cần Thơ: Kho Ninh Kiều Delete Clear all open" at bounding box center [727, 64] width 153 height 25
click at [757, 378] on button "Áp dụng" at bounding box center [769, 378] width 75 height 14
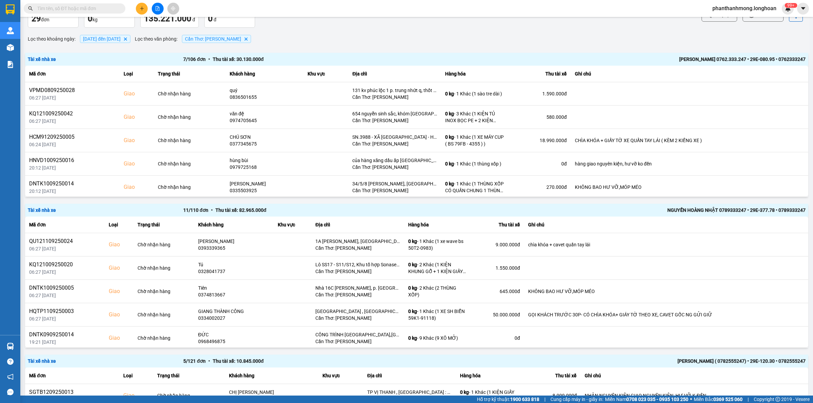
scroll to position [69, 0]
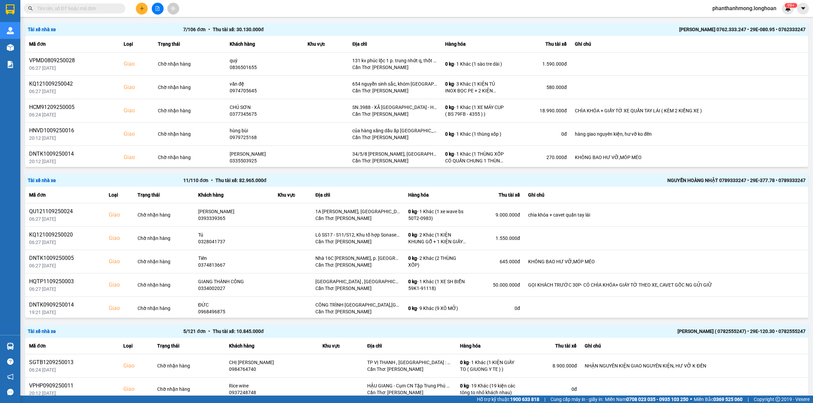
click at [539, 178] on div "NGUYẾN HOÀNG NHẬT 0789333247 • 29E-377.78 • 0789333247" at bounding box center [649, 180] width 311 height 7
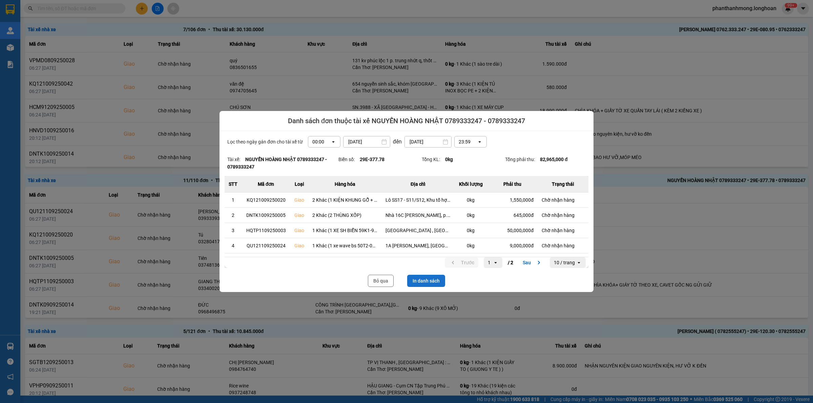
click at [422, 280] on button "In danh sách" at bounding box center [426, 281] width 38 height 12
click at [390, 281] on button "Bỏ qua" at bounding box center [381, 281] width 26 height 12
